Goal: Task Accomplishment & Management: Complete application form

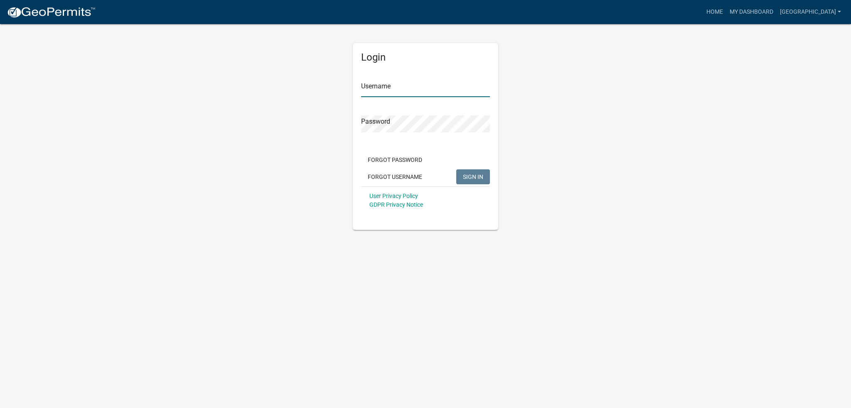
type input "[GEOGRAPHIC_DATA]"
click at [469, 176] on span "SIGN IN" at bounding box center [473, 176] width 20 height 7
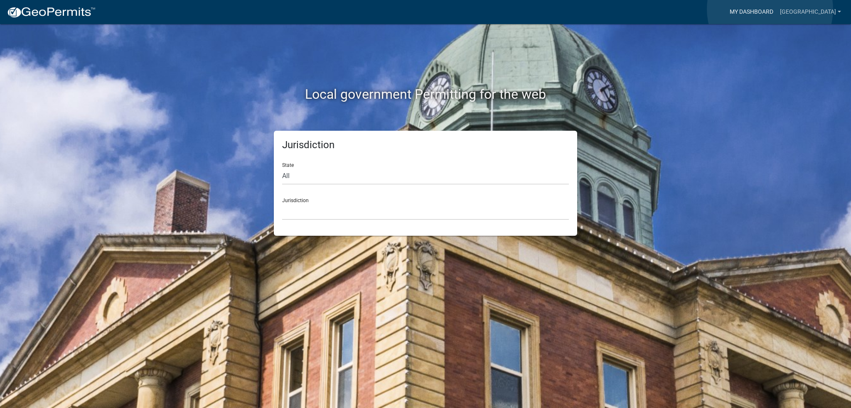
click at [770, 9] on link "My Dashboard" at bounding box center [751, 12] width 50 height 16
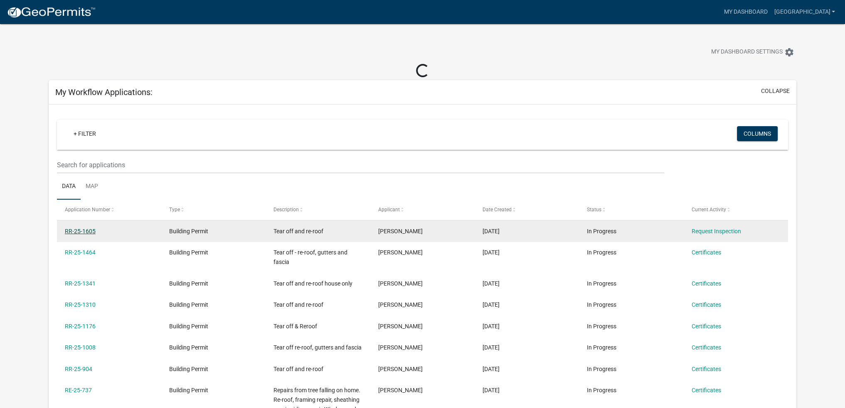
click at [85, 233] on link "RR-25-1605" at bounding box center [80, 231] width 31 height 7
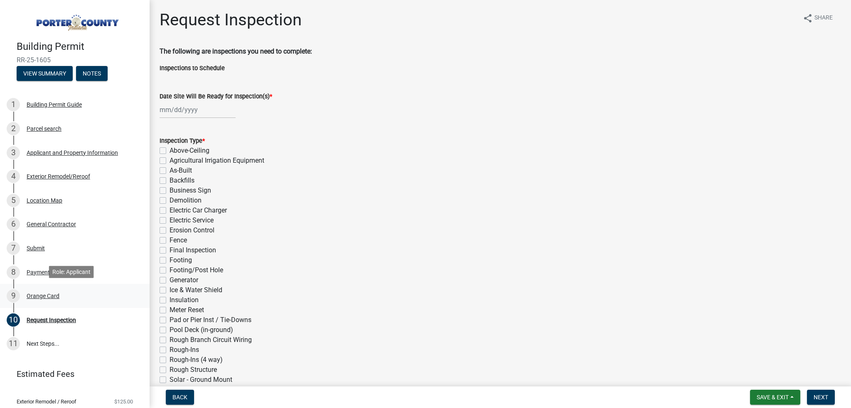
click at [46, 293] on div "Orange Card" at bounding box center [43, 296] width 33 height 6
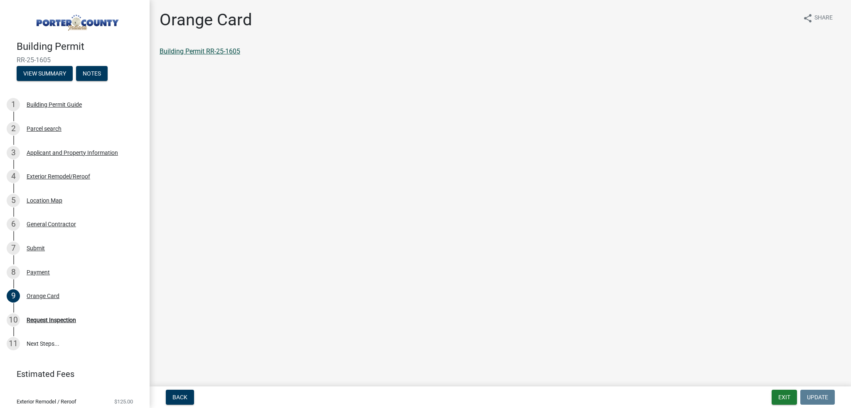
click at [218, 49] on link "Building Permit RR-25-1605" at bounding box center [200, 51] width 81 height 8
click at [47, 319] on div "Request Inspection" at bounding box center [51, 320] width 49 height 6
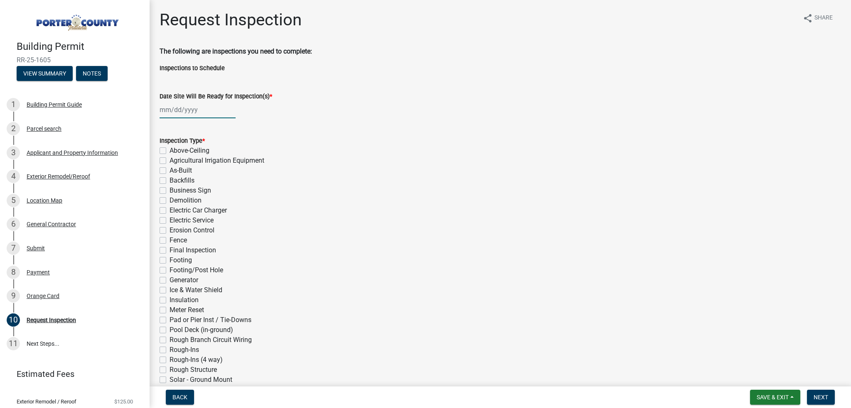
click at [169, 111] on div at bounding box center [198, 109] width 76 height 17
select select "9"
select select "2025"
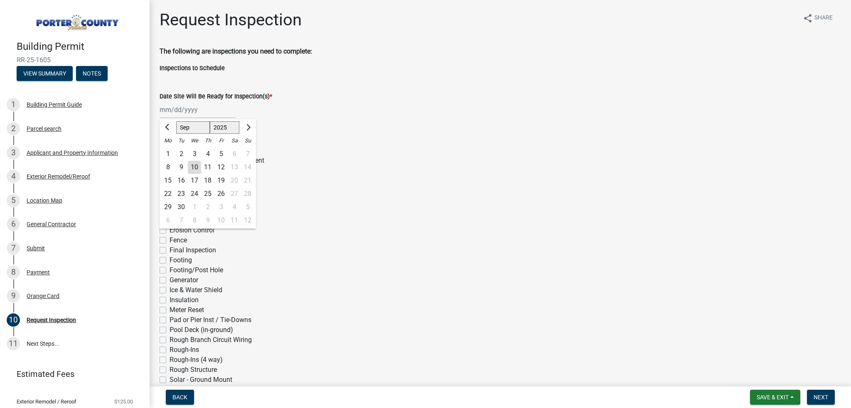
click at [196, 168] on div "10" at bounding box center [194, 167] width 13 height 13
type input "[DATE]"
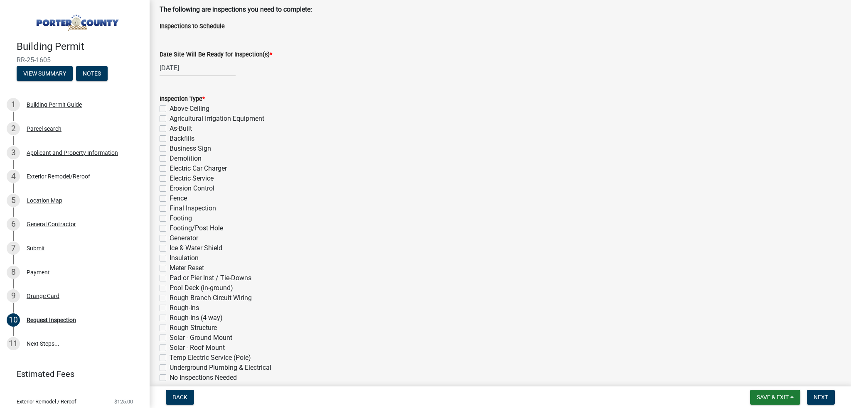
scroll to position [83, 0]
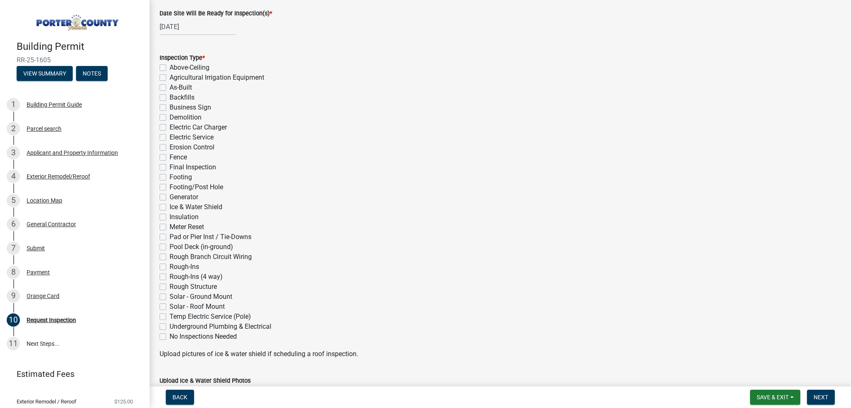
click at [169, 209] on label "Ice & Water Shield" at bounding box center [195, 207] width 53 height 10
click at [169, 208] on input "Ice & Water Shield" at bounding box center [171, 204] width 5 height 5
checkbox input "true"
checkbox input "false"
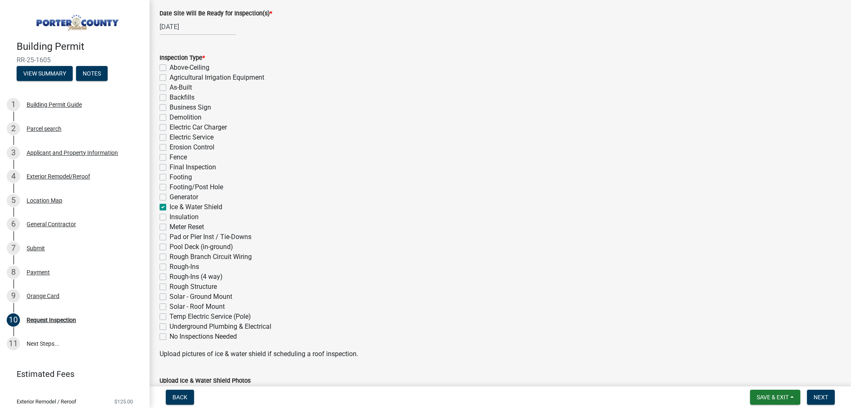
checkbox input "false"
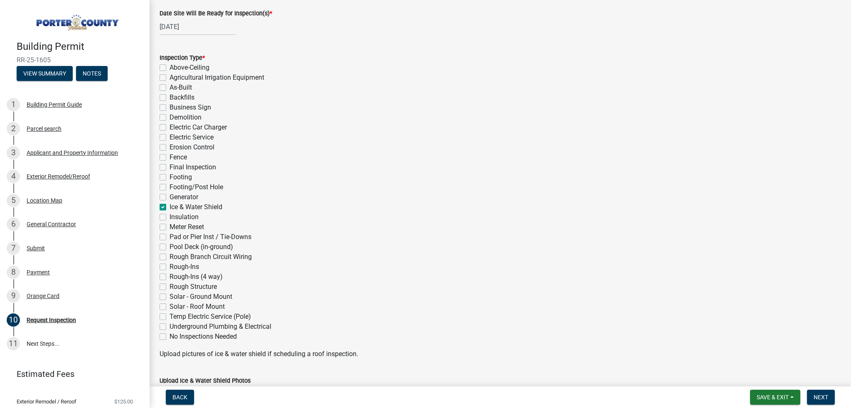
checkbox input "false"
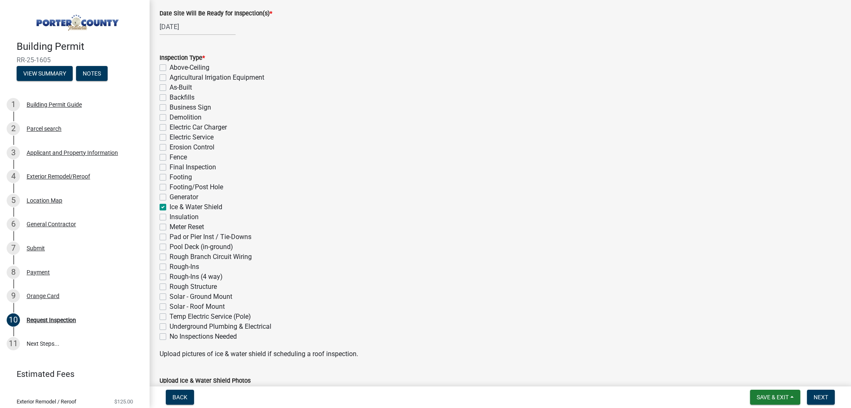
checkbox input "false"
checkbox input "true"
checkbox input "false"
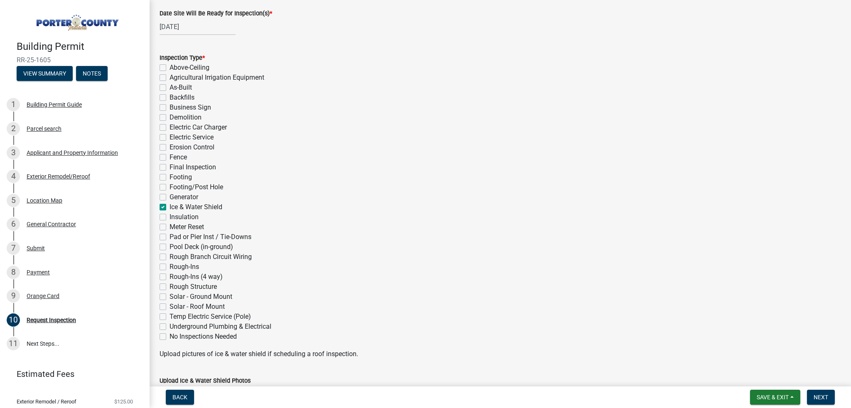
checkbox input "false"
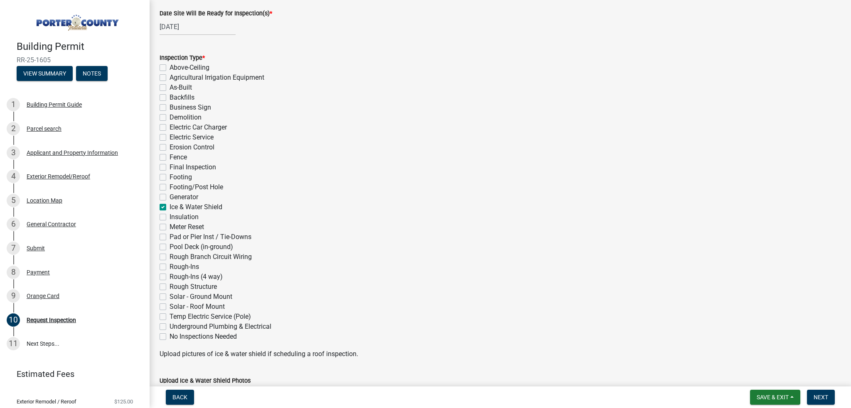
checkbox input "false"
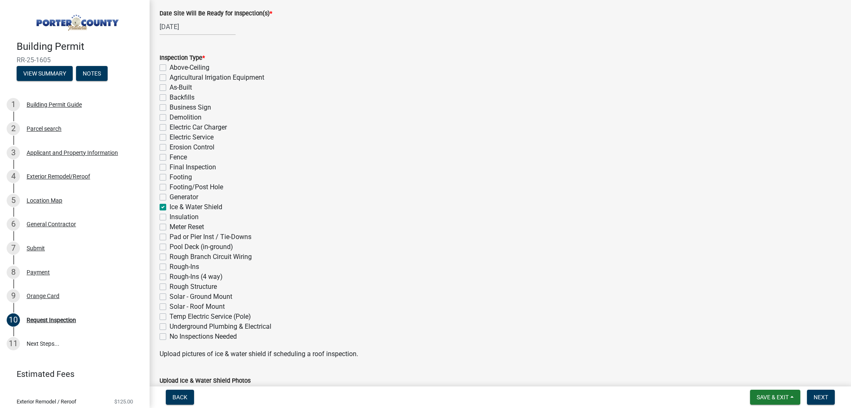
checkbox input "false"
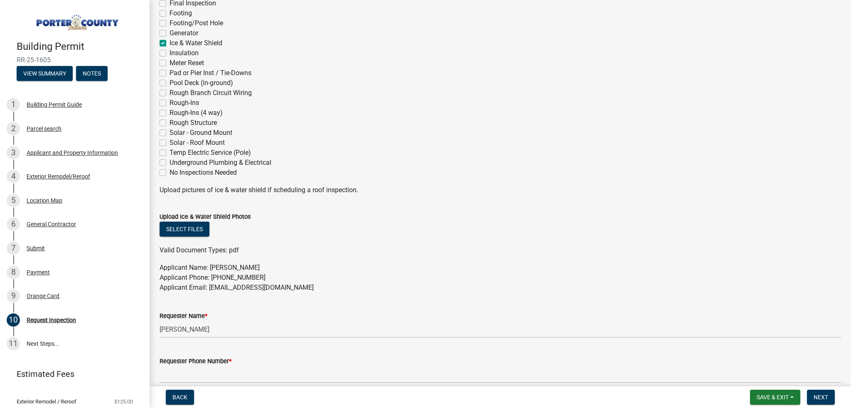
scroll to position [249, 0]
click at [193, 229] on button "Select files" at bounding box center [185, 227] width 50 height 15
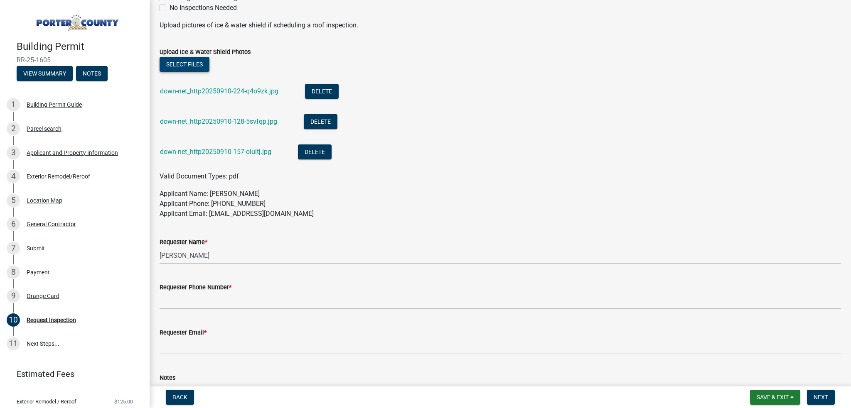
scroll to position [415, 0]
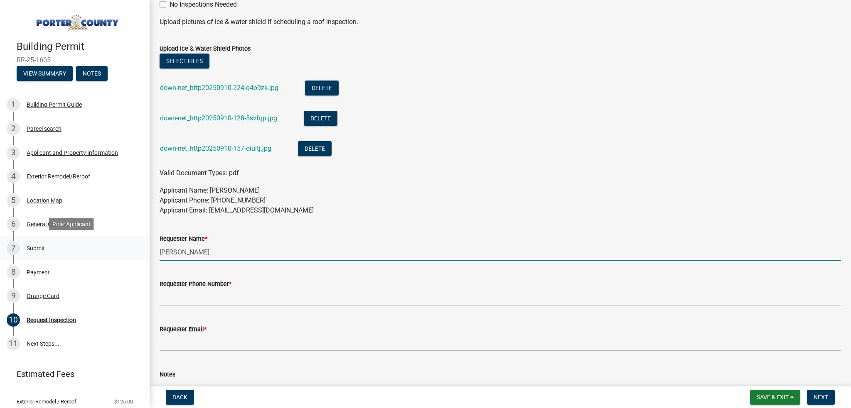
drag, startPoint x: 189, startPoint y: 252, endPoint x: 136, endPoint y: 253, distance: 52.4
click at [136, 253] on div "Building Permit RR-25-1605 View Summary Notes 1 Building Permit Guide 2 Parcel …" at bounding box center [425, 204] width 851 height 408
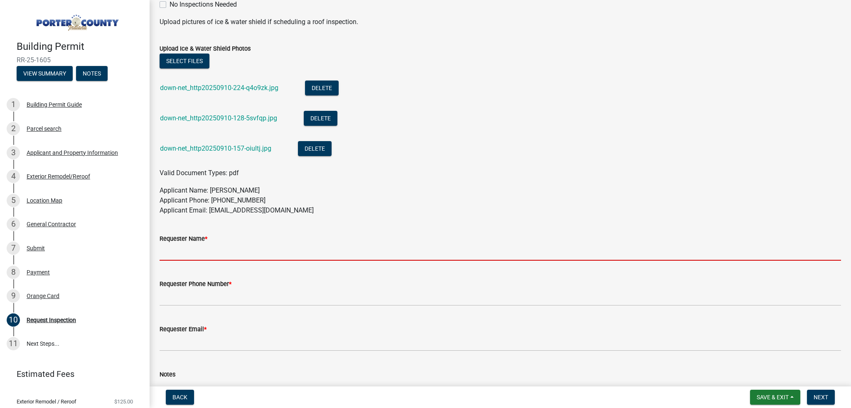
click at [177, 254] on input "Requester Name *" at bounding box center [500, 252] width 681 height 17
type input "[PERSON_NAME]"
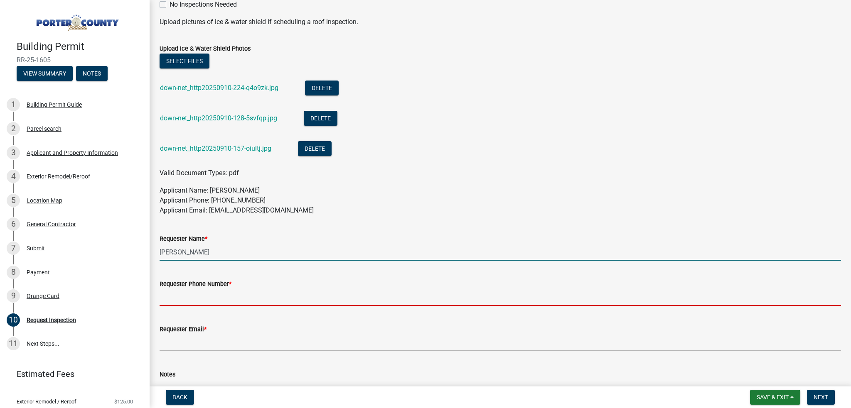
click at [181, 299] on input "Requester Phone Number *" at bounding box center [500, 297] width 681 height 17
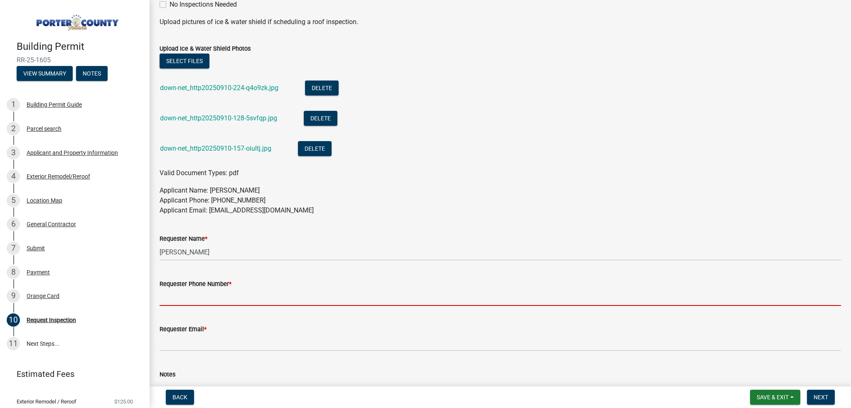
type input "2192527283"
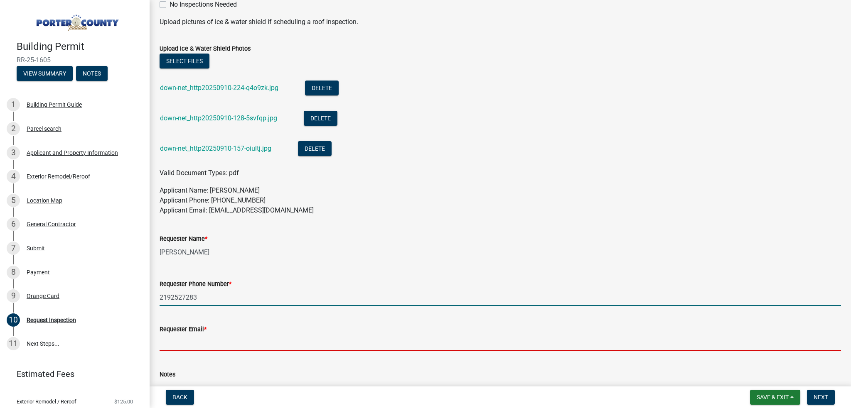
click at [179, 344] on input "Requester Email *" at bounding box center [500, 342] width 681 height 17
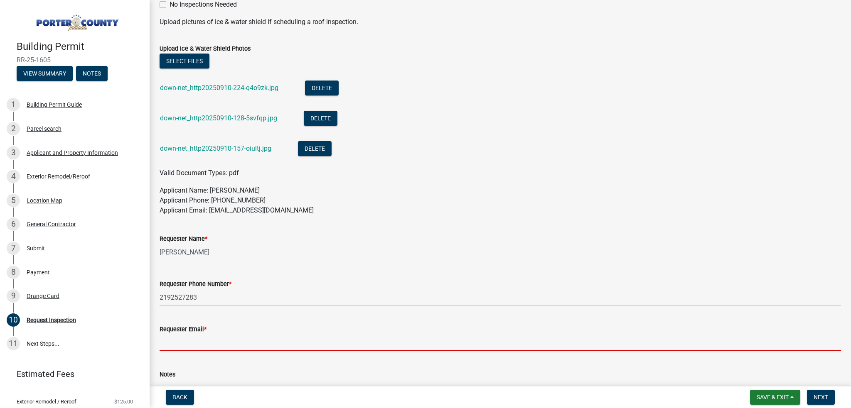
type input "[EMAIL_ADDRESS][DOMAIN_NAME]"
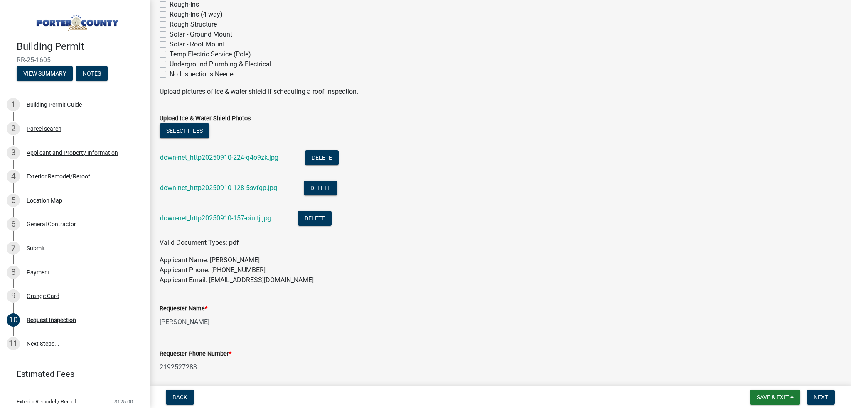
scroll to position [324, 0]
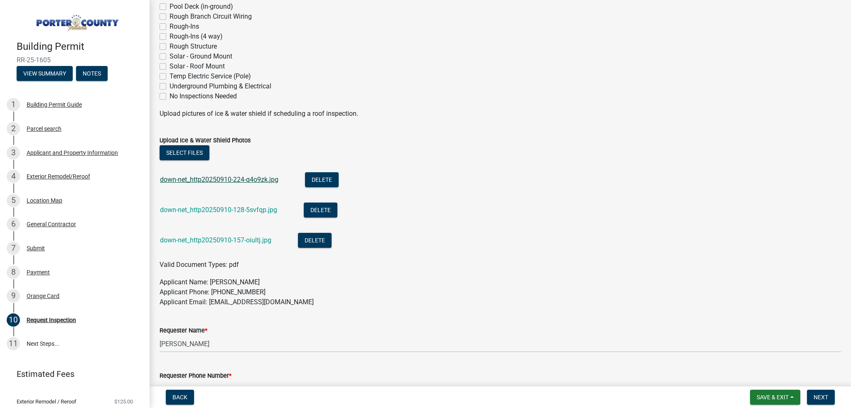
click at [239, 179] on link "down-net_http20250910-224-q4o9zk.jpg" at bounding box center [219, 180] width 118 height 8
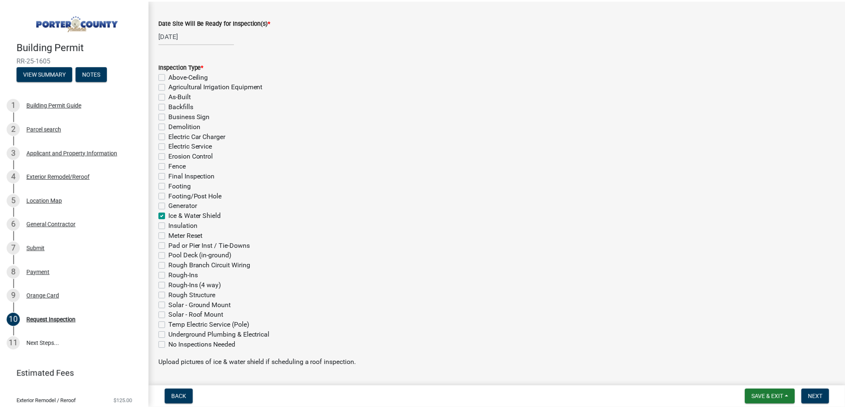
scroll to position [0, 0]
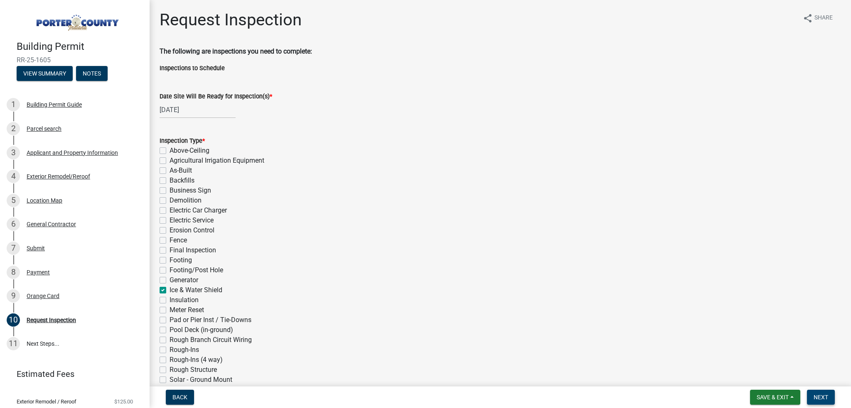
click at [819, 394] on span "Next" at bounding box center [820, 397] width 15 height 7
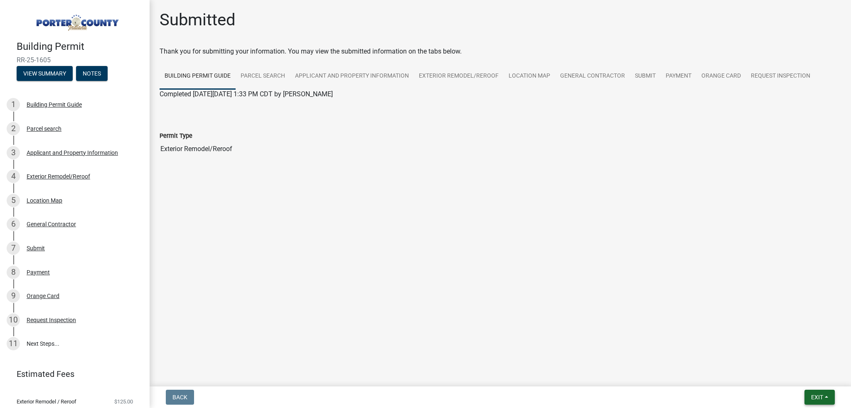
click at [818, 405] on nav "Back Exit Save Save & Exit" at bounding box center [500, 398] width 701 height 22
click at [815, 398] on span "Exit" at bounding box center [817, 397] width 12 height 7
click at [802, 379] on button "Save & Exit" at bounding box center [802, 376] width 66 height 20
